Goal: Find specific page/section

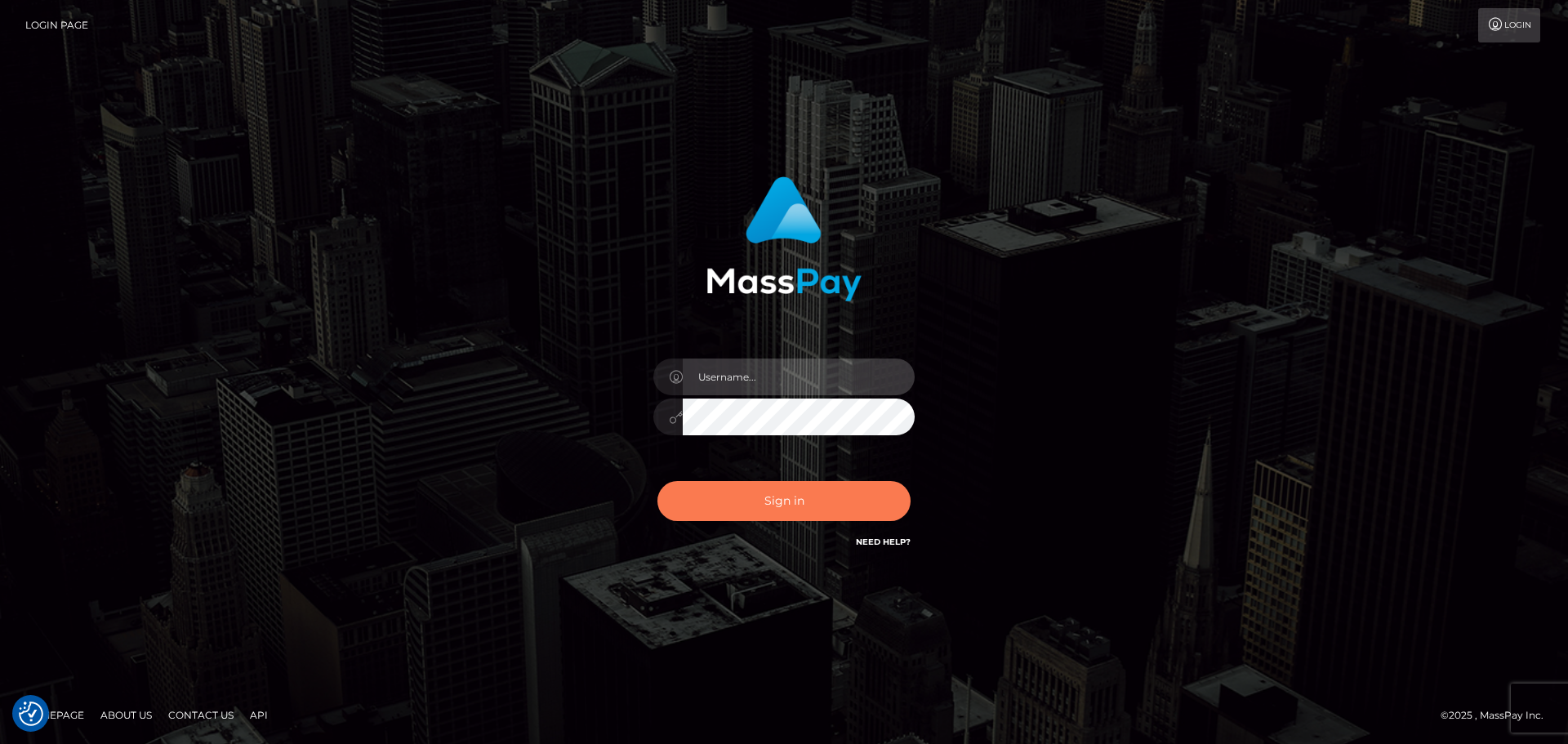
type input "Bedis"
click at [779, 507] on button "Sign in" at bounding box center [783, 500] width 253 height 40
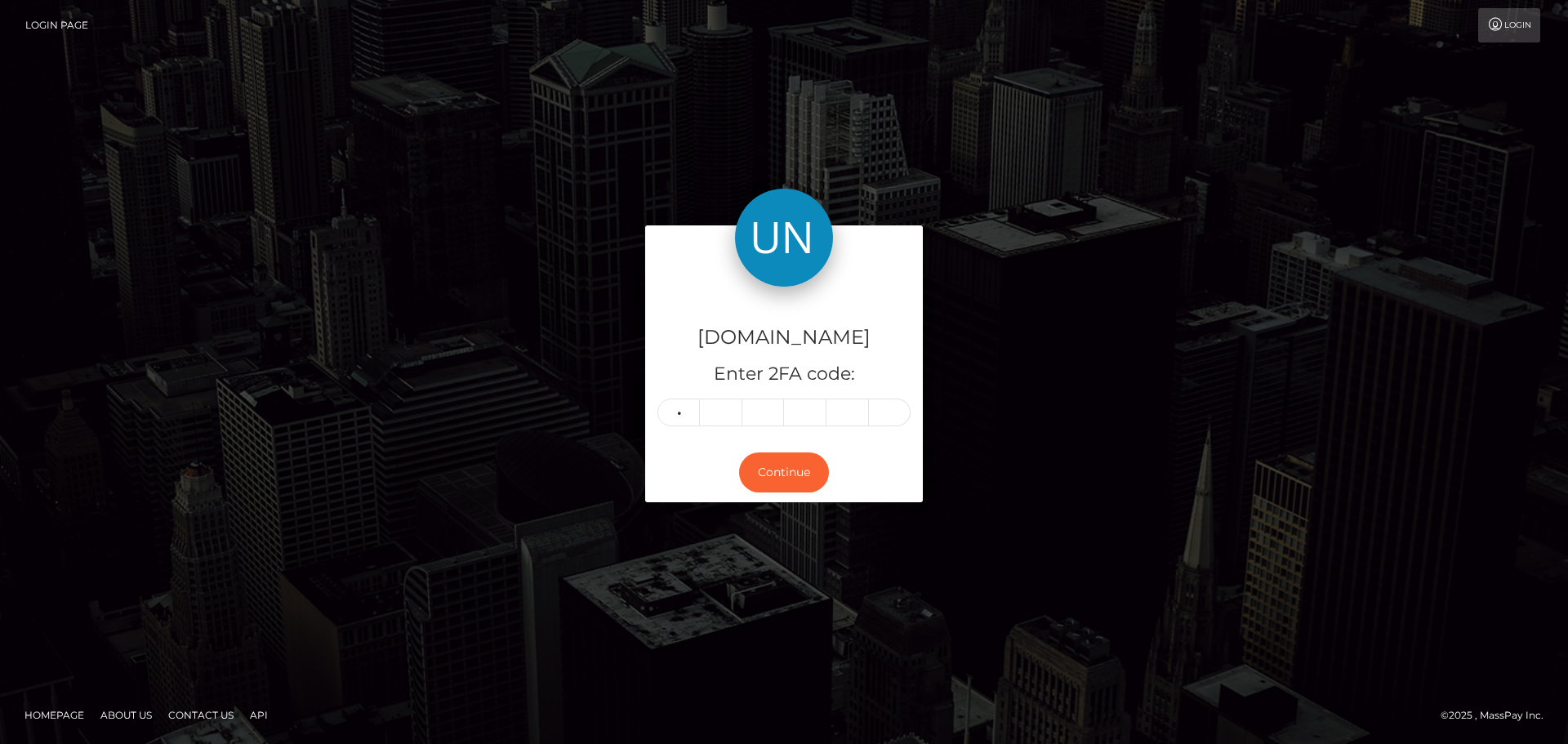
type input "3"
type input "7"
type input "5"
type input "3"
type input "4"
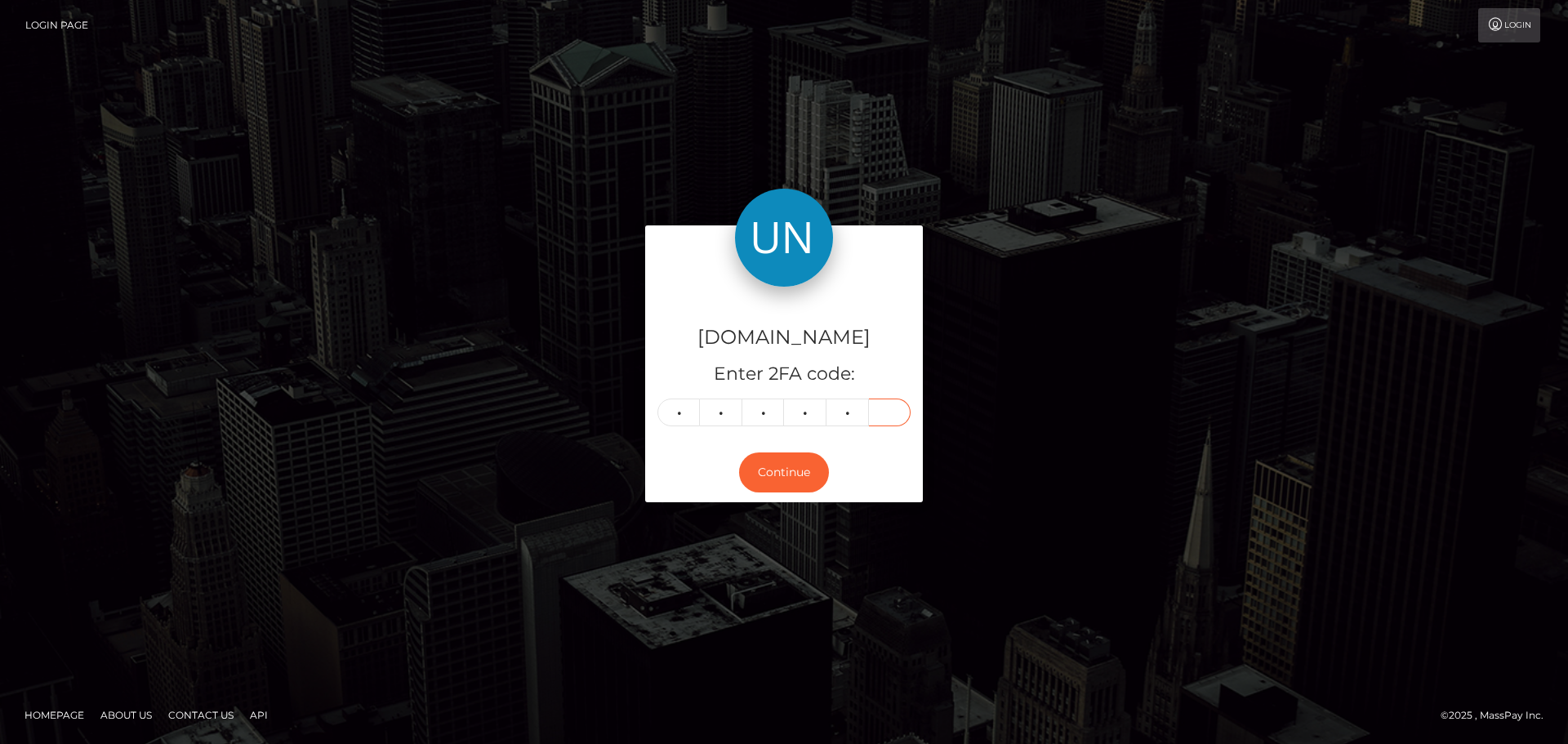
type input "4"
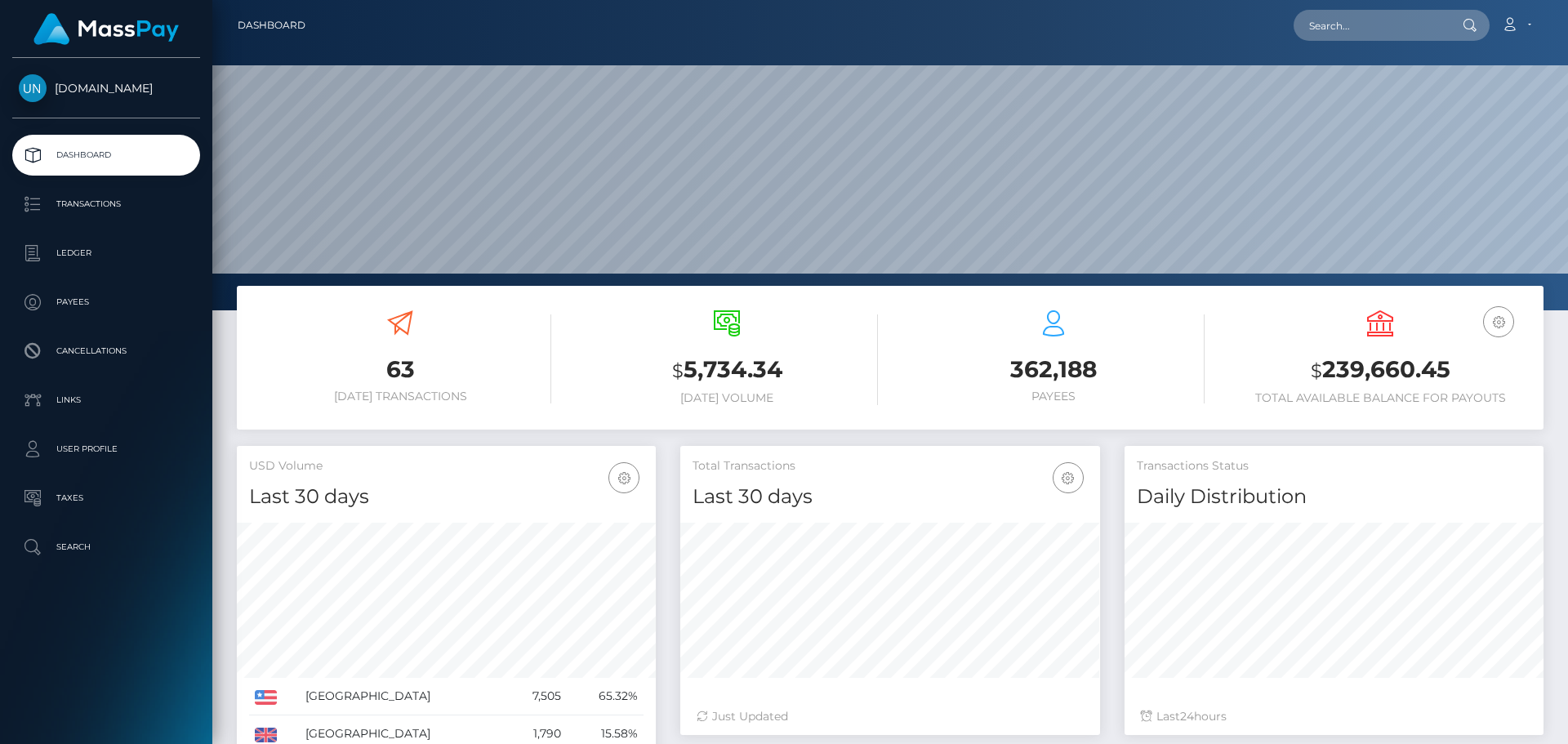
scroll to position [289, 420]
click at [1364, 19] on input "text" at bounding box center [1370, 25] width 154 height 31
paste input "stamatinalinardaki@gmail.com"
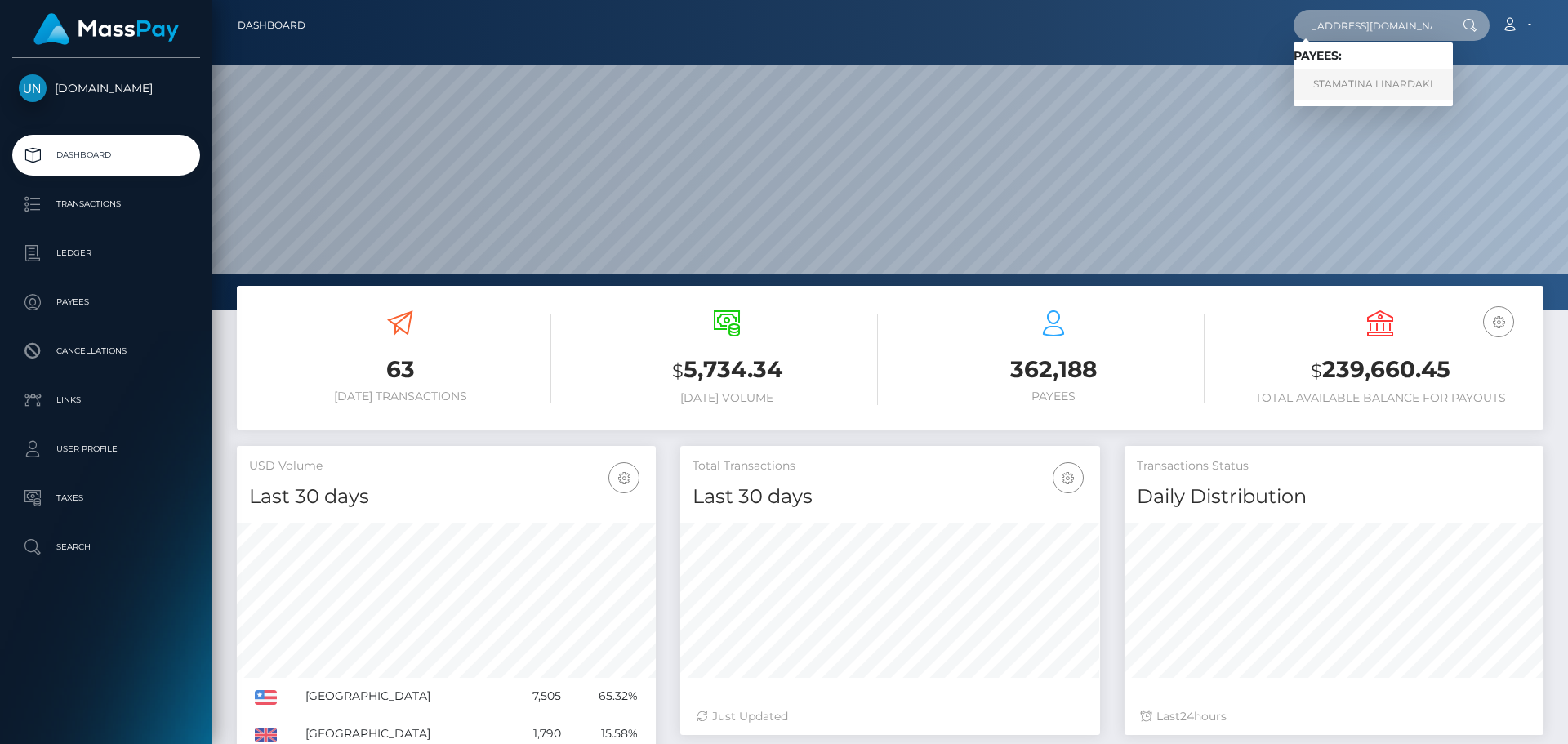
type input "stamatinalinardaki@gmail.com"
click at [1380, 74] on link "STAMATINA LINARDAKI" at bounding box center [1373, 84] width 159 height 30
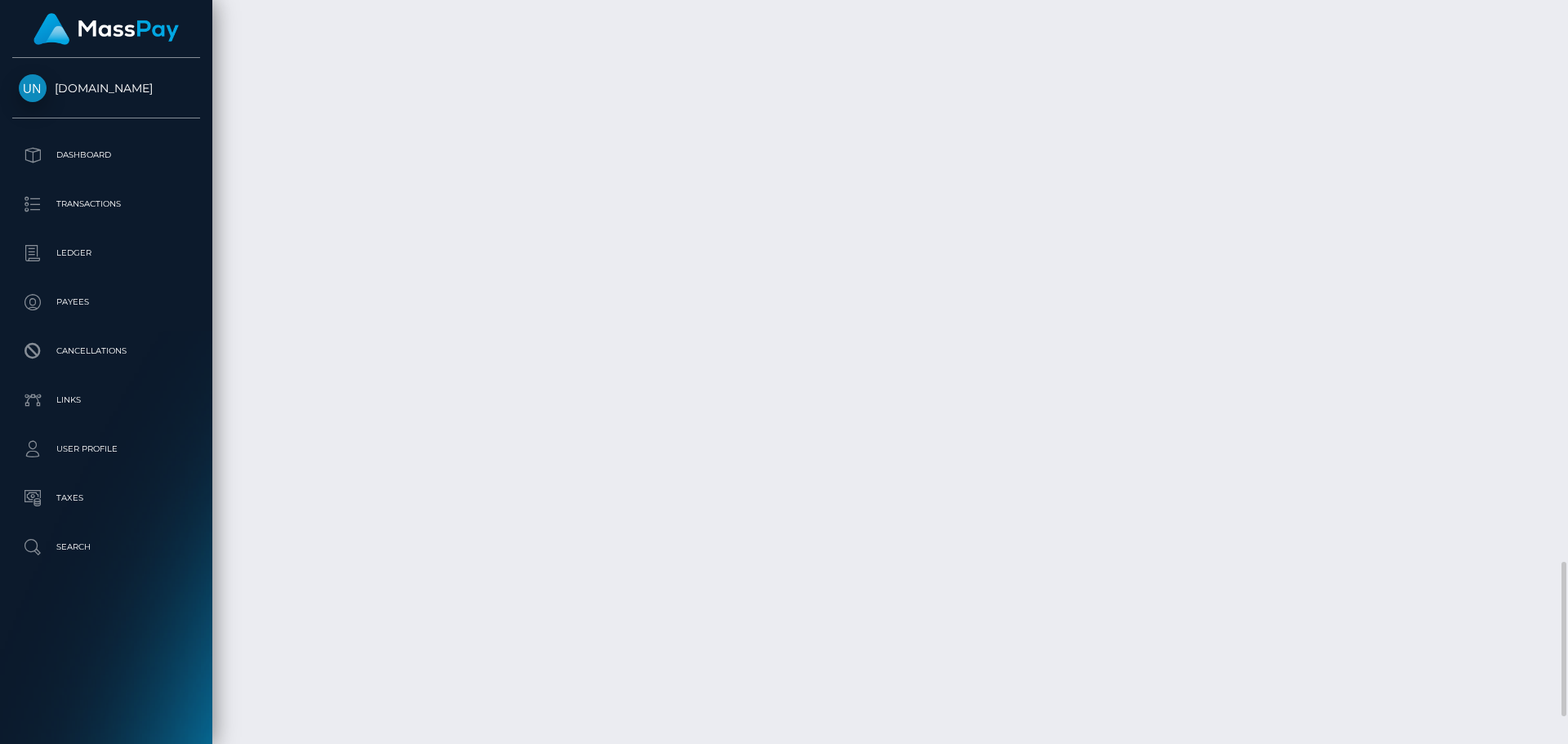
scroll to position [2826, 0]
